Goal: Transaction & Acquisition: Book appointment/travel/reservation

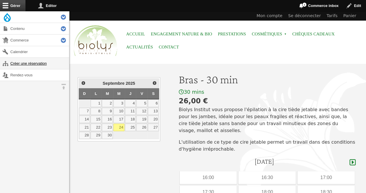
click at [12, 62] on link "Créer une réservation" at bounding box center [34, 63] width 69 height 11
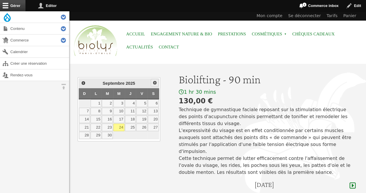
click at [154, 82] on span "Suivant" at bounding box center [155, 82] width 5 height 5
click at [143, 100] on link "3" at bounding box center [141, 103] width 11 height 8
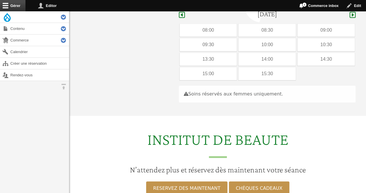
scroll to position [173, 0]
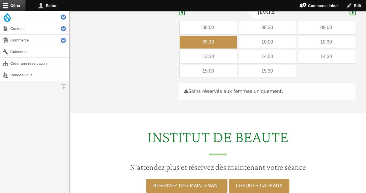
click at [205, 36] on div "09:30" at bounding box center [208, 42] width 57 height 13
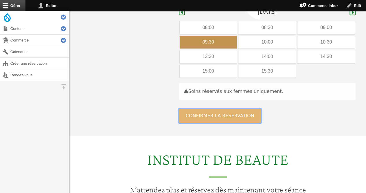
click at [193, 110] on button "Confirmer la réservation" at bounding box center [220, 116] width 83 height 14
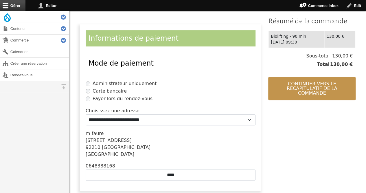
scroll to position [127, 0]
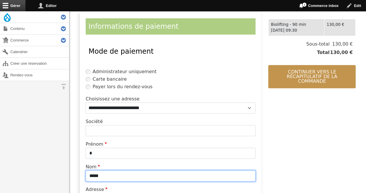
click at [143, 178] on input "*****" at bounding box center [171, 175] width 170 height 11
type input "*"
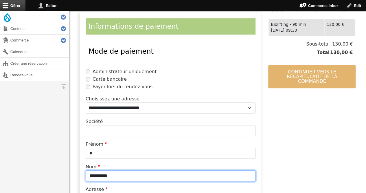
type input "**********"
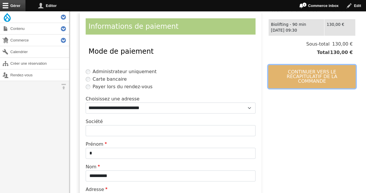
click at [299, 72] on button "Continuer vers le récapitulatif de la commande" at bounding box center [312, 76] width 87 height 23
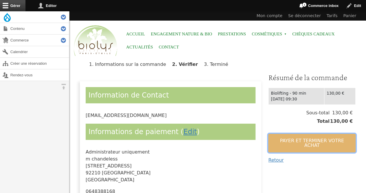
click at [278, 142] on button "Payer et terminer votre achat" at bounding box center [312, 143] width 87 height 19
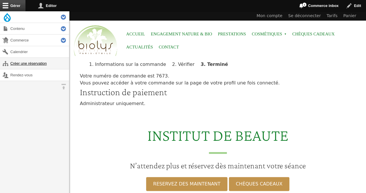
click at [27, 61] on link "Créer une réservation" at bounding box center [34, 63] width 69 height 11
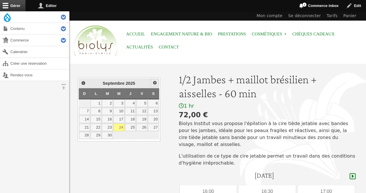
click at [155, 84] on span "Suivant" at bounding box center [155, 82] width 5 height 5
click at [144, 102] on link "3" at bounding box center [141, 103] width 11 height 8
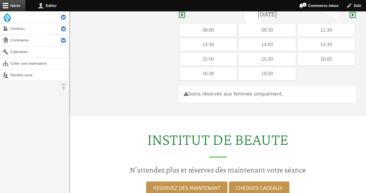
scroll to position [164, 0]
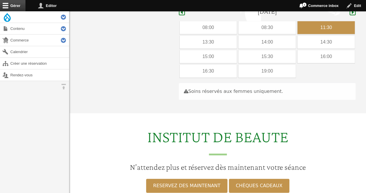
click at [308, 22] on div "11:30" at bounding box center [326, 27] width 57 height 13
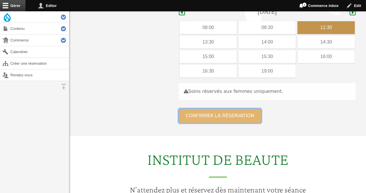
click at [217, 109] on button "Confirmer la réservation" at bounding box center [220, 116] width 83 height 14
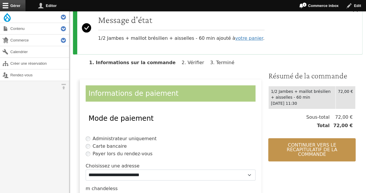
scroll to position [65, 0]
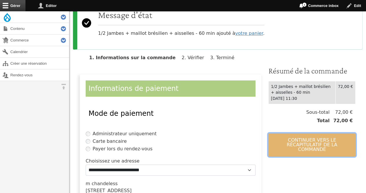
click at [301, 141] on button "Continuer vers le récapitulatif de la commande" at bounding box center [312, 144] width 87 height 23
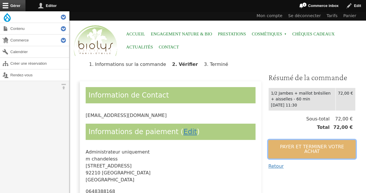
click at [301, 141] on button "Payer et terminer votre achat" at bounding box center [312, 149] width 87 height 19
